Goal: Find specific page/section: Find specific page/section

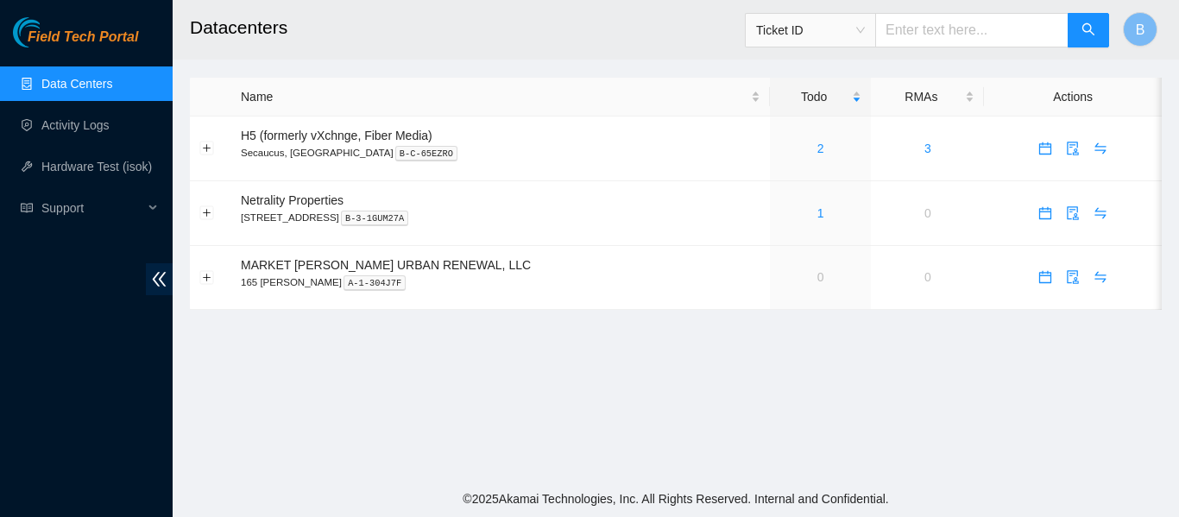
click at [546, 55] on header "Datacenters Ticket ID B" at bounding box center [762, 30] width 1179 height 60
click at [565, 41] on h2 "Datacenters" at bounding box center [590, 27] width 801 height 55
click at [520, 23] on h2 "Datacenters" at bounding box center [590, 27] width 801 height 55
click at [591, 46] on h2 "Datacenters" at bounding box center [590, 27] width 801 height 55
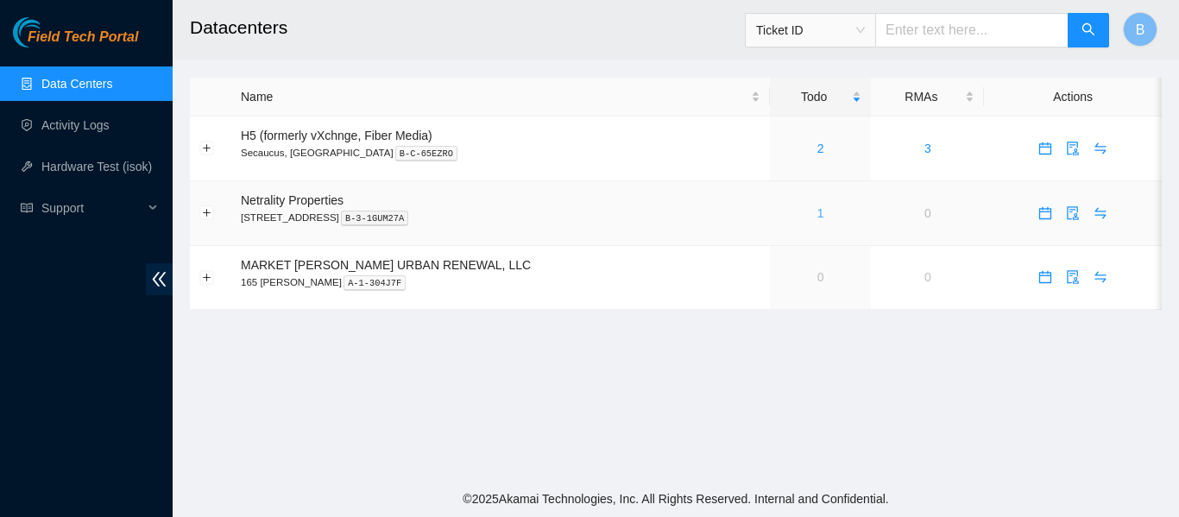
click at [817, 209] on link "1" at bounding box center [820, 213] width 7 height 14
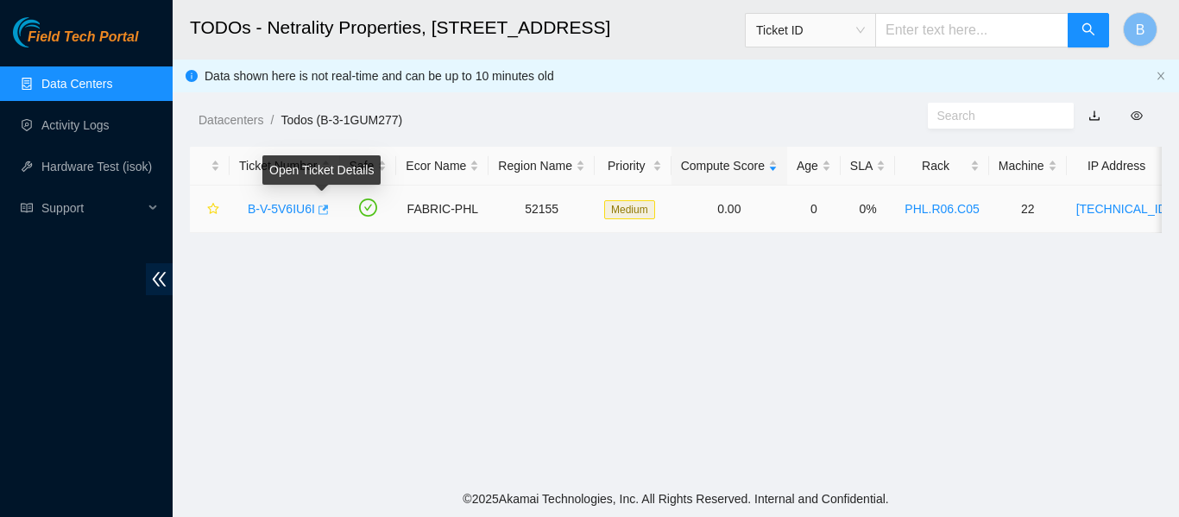
click at [324, 210] on icon "button" at bounding box center [324, 209] width 10 height 9
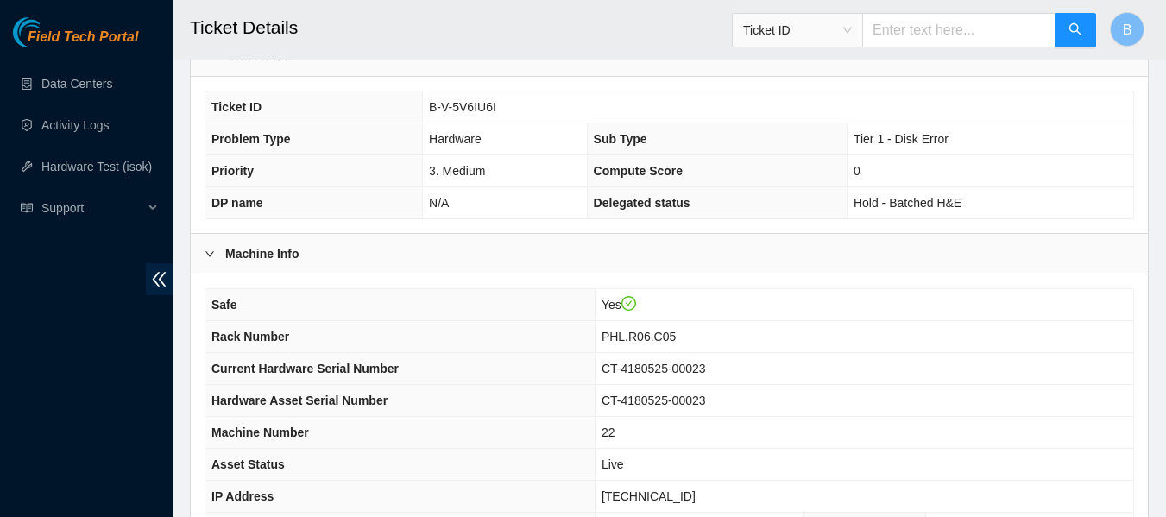
scroll to position [673, 0]
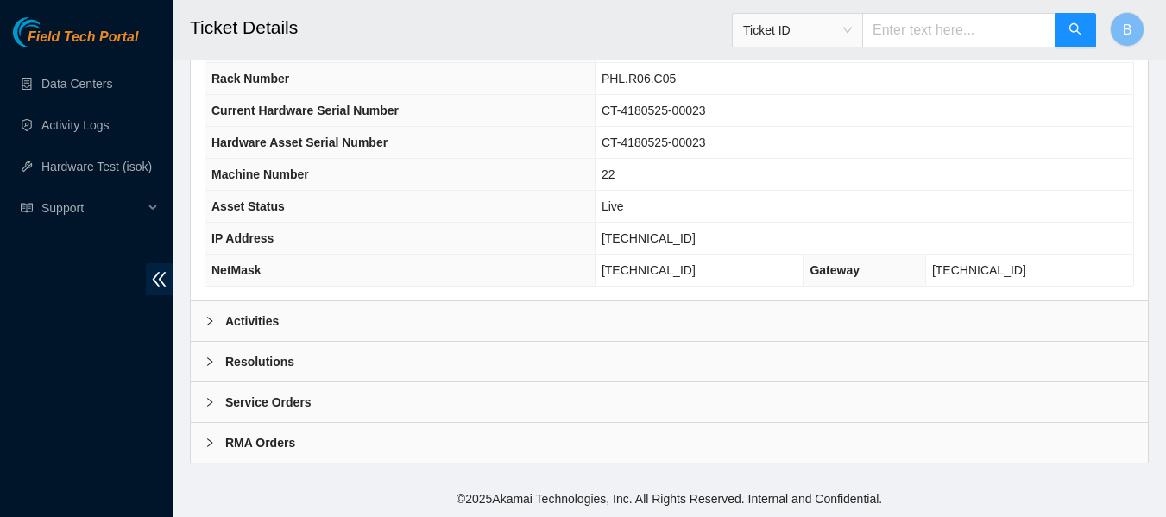
click at [382, 306] on div "Activities" at bounding box center [669, 321] width 957 height 40
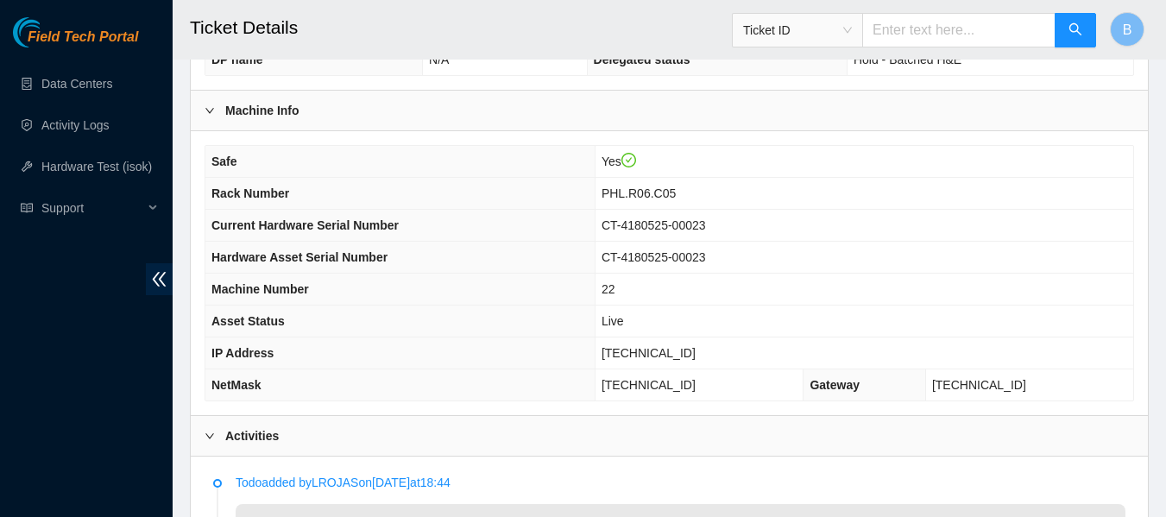
scroll to position [0, 0]
